Goal: Information Seeking & Learning: Learn about a topic

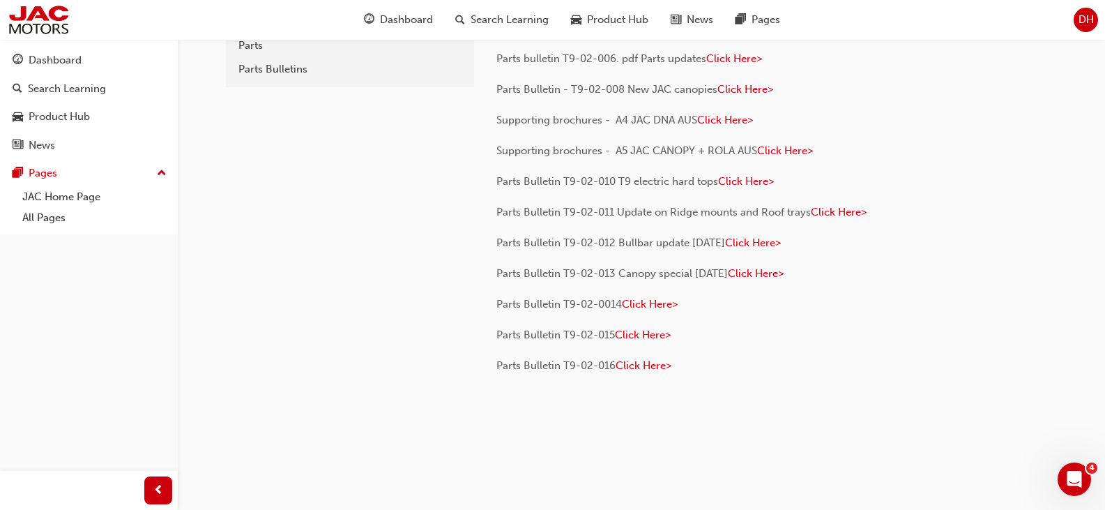
scroll to position [82, 0]
click at [644, 359] on span "Click Here>" at bounding box center [644, 363] width 56 height 13
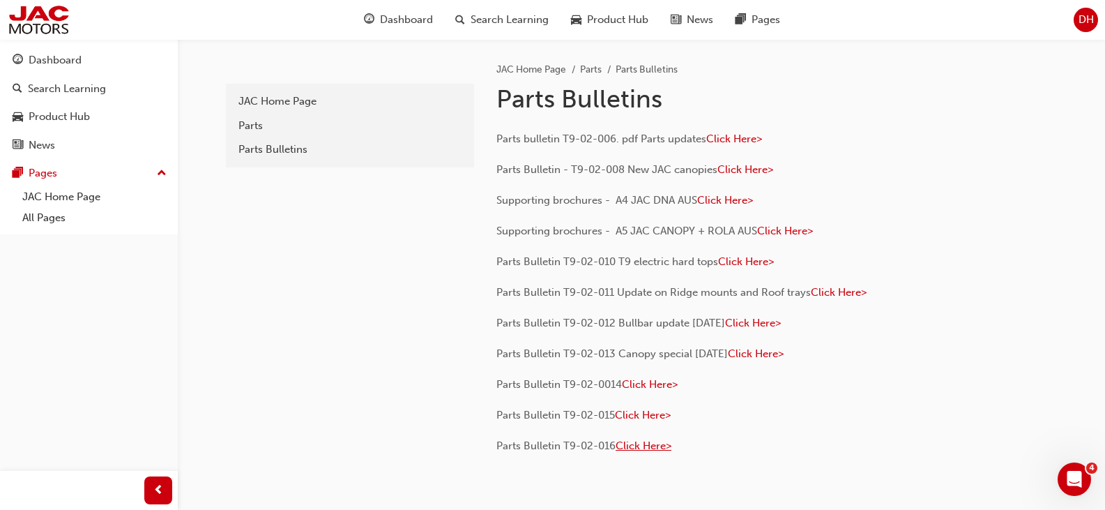
click at [636, 441] on span "Click Here>" at bounding box center [644, 445] width 56 height 13
